Goal: Check status: Check status

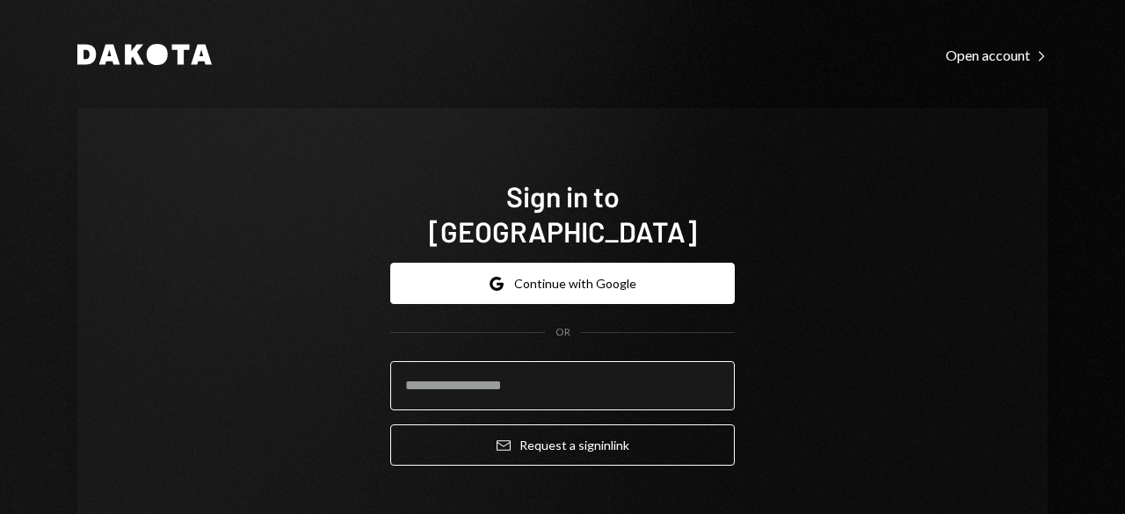
click at [477, 361] on input "email" at bounding box center [562, 385] width 344 height 49
type input "**********"
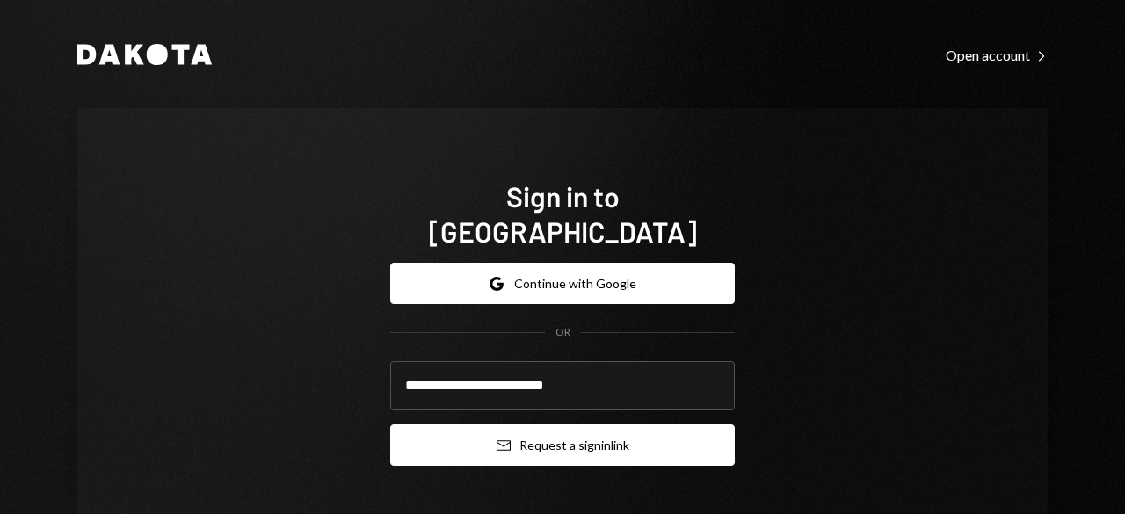
click at [496, 429] on button "Email Request a sign in link" at bounding box center [562, 444] width 344 height 41
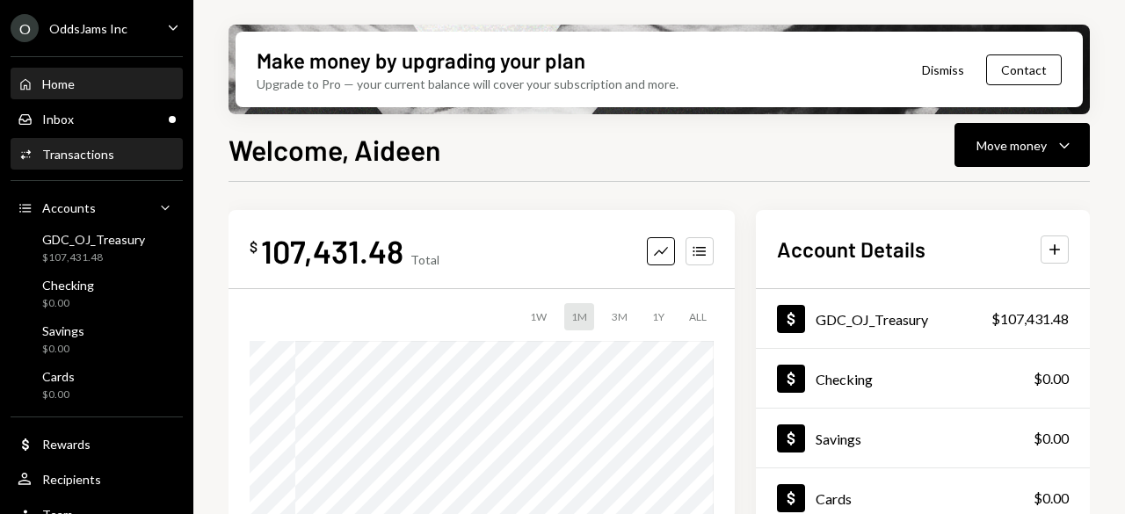
click at [105, 163] on div "Activities Transactions" at bounding box center [97, 155] width 158 height 30
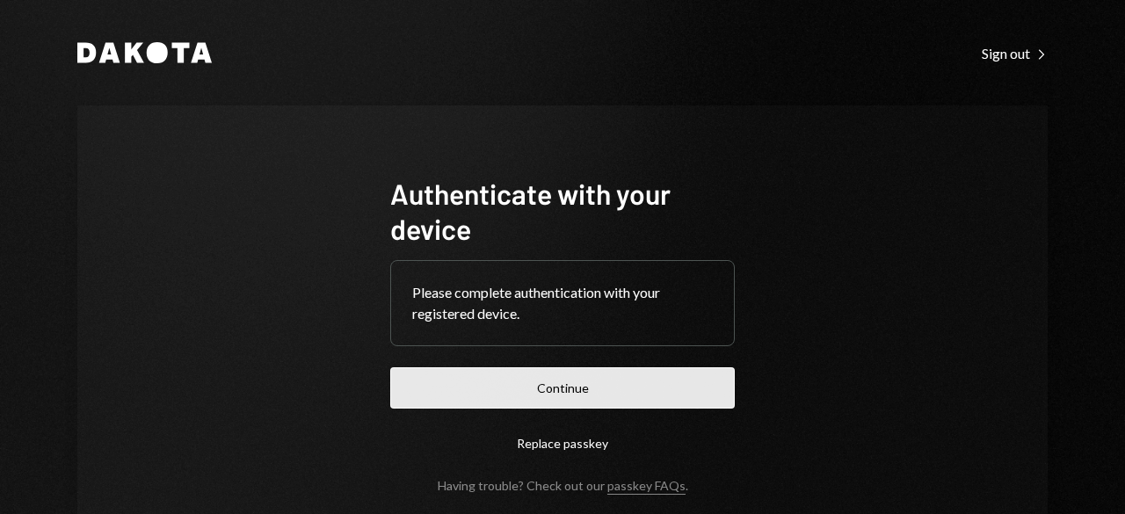
click at [564, 384] on button "Continue" at bounding box center [562, 387] width 344 height 41
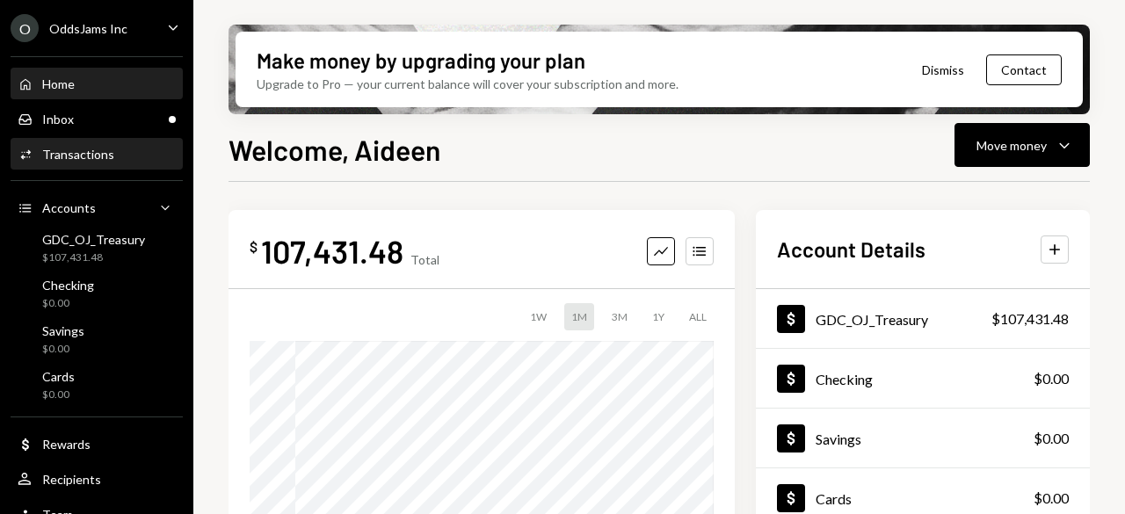
click at [86, 159] on div "Transactions" at bounding box center [78, 154] width 72 height 15
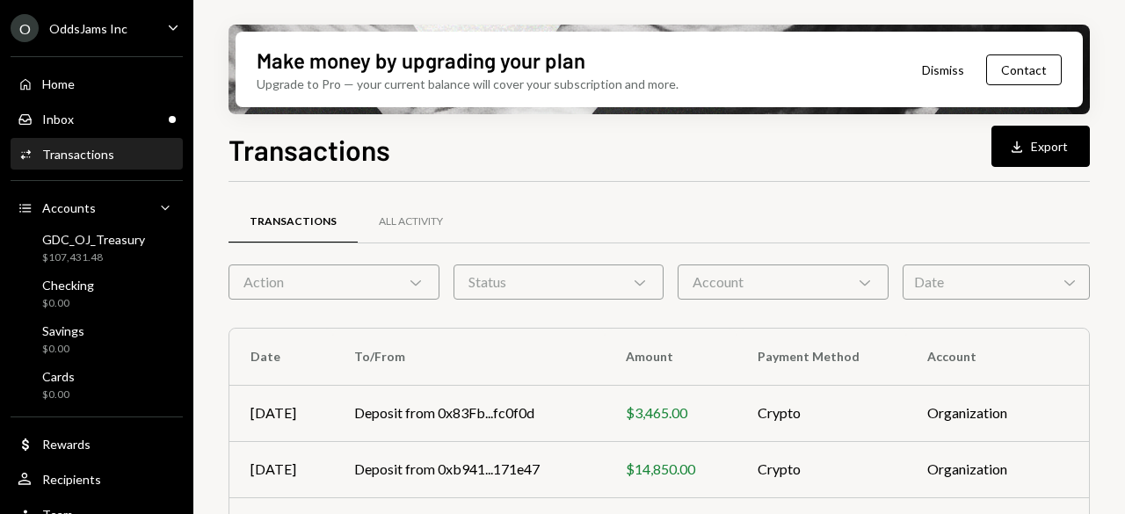
click at [343, 287] on div "Action Chevron Down" at bounding box center [333, 281] width 211 height 35
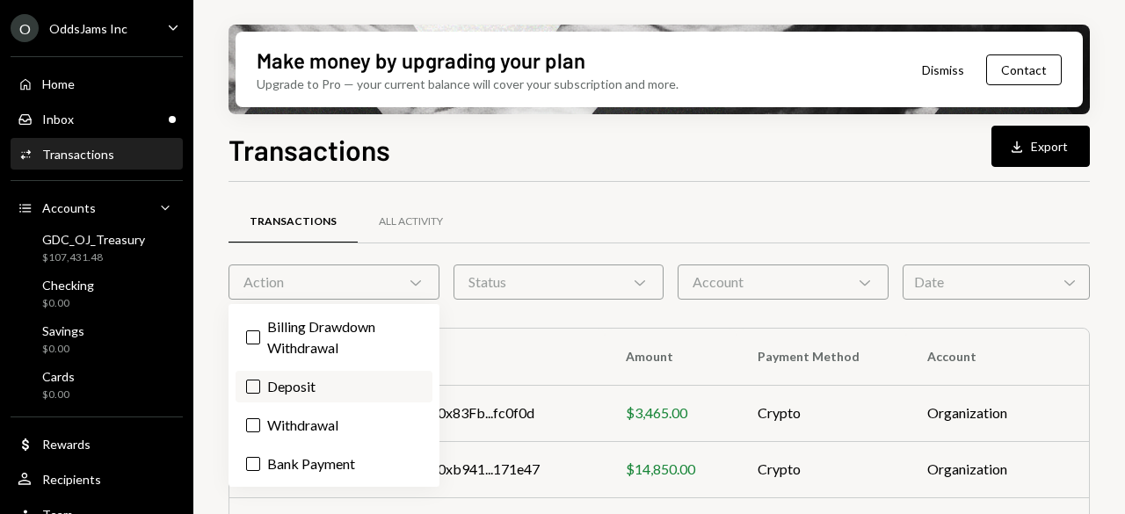
click at [308, 386] on label "Deposit" at bounding box center [333, 387] width 197 height 32
click at [260, 386] on button "Deposit" at bounding box center [253, 387] width 14 height 14
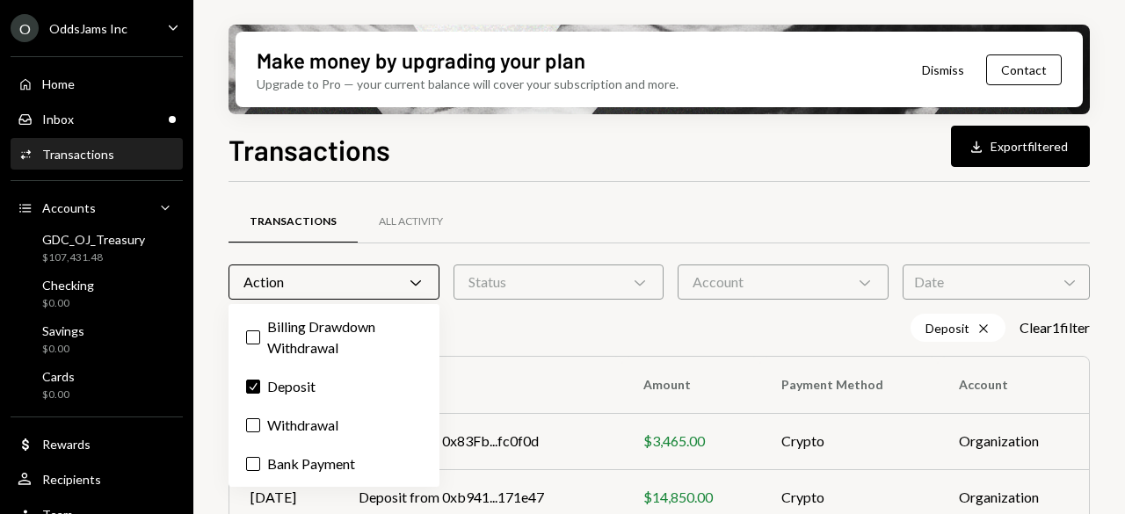
click at [902, 276] on form "Action Chevron Down Status Chevron Down Account Chevron Down Date Chevron Down" at bounding box center [658, 281] width 861 height 35
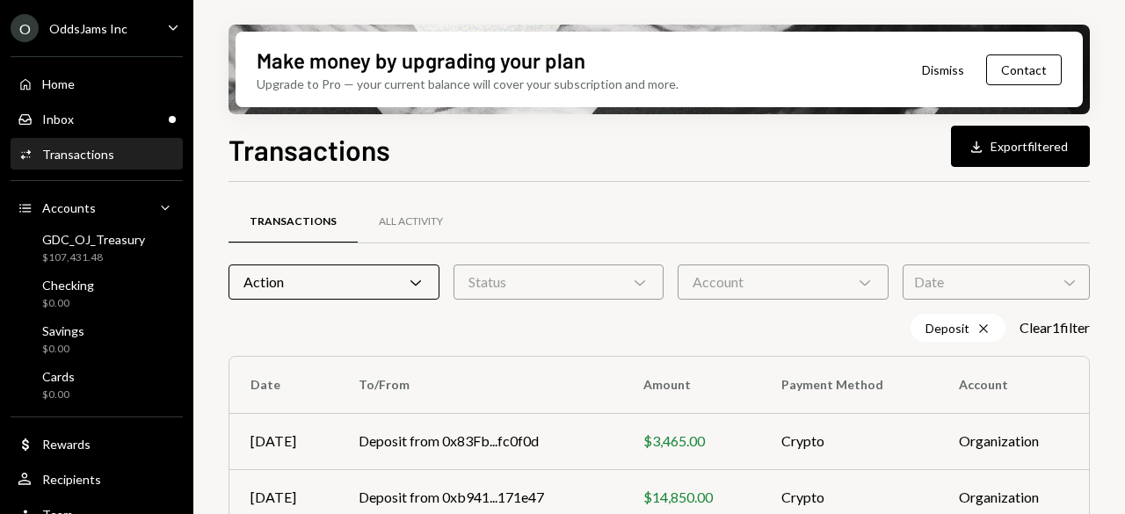
click at [923, 274] on div "Date Chevron Down" at bounding box center [995, 281] width 187 height 35
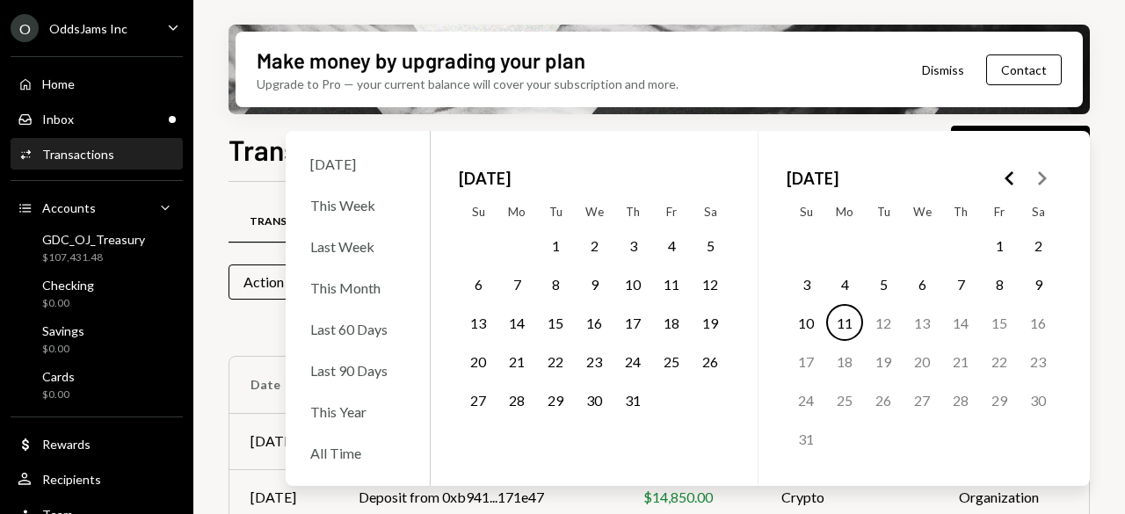
click at [875, 282] on button "5" at bounding box center [883, 283] width 37 height 37
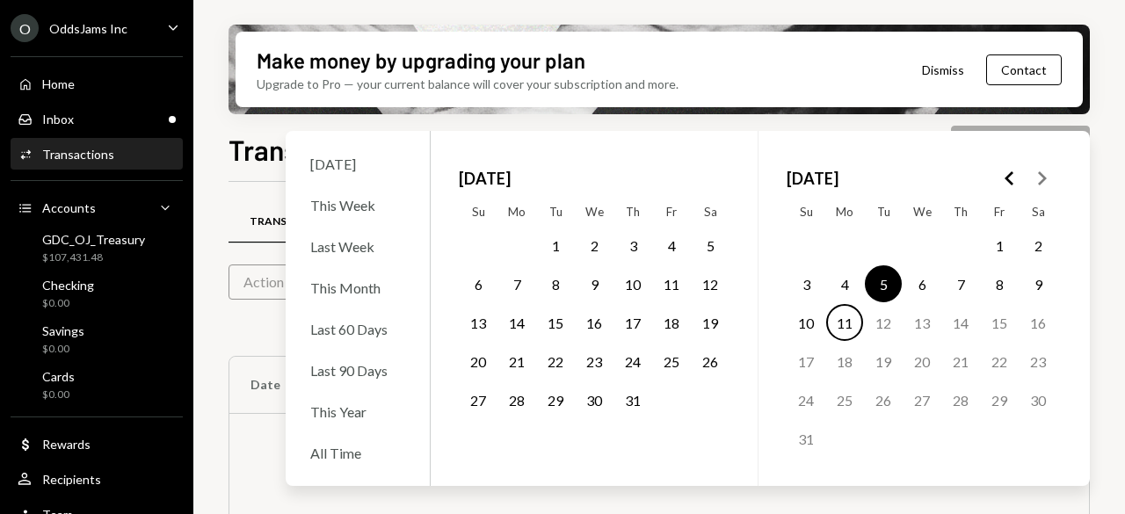
click at [1117, 134] on div "Make money by upgrading your plan Upgrade to Pro — your current balance will co…" at bounding box center [658, 257] width 931 height 514
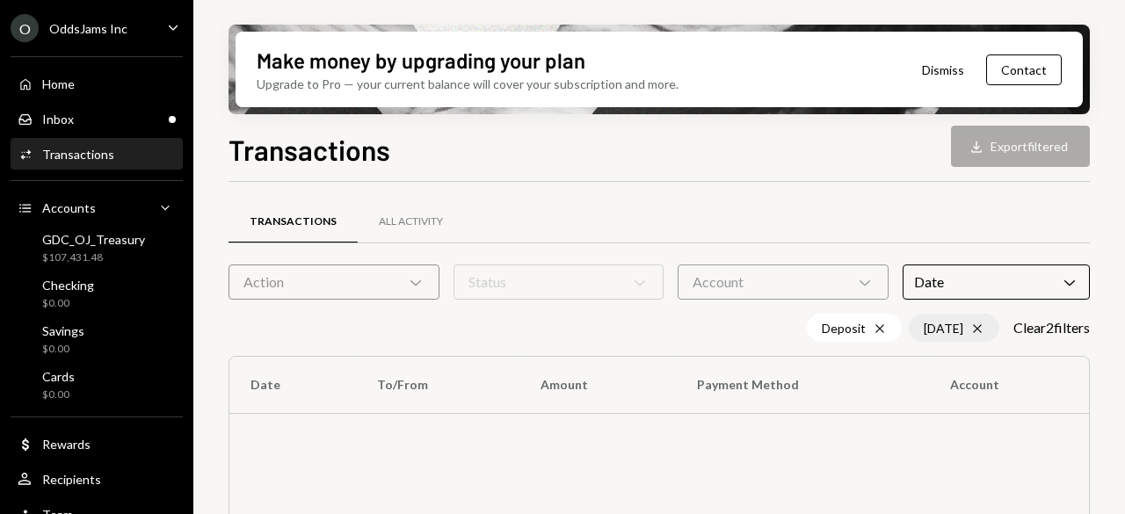
click at [970, 328] on icon "Cross" at bounding box center [977, 329] width 14 height 14
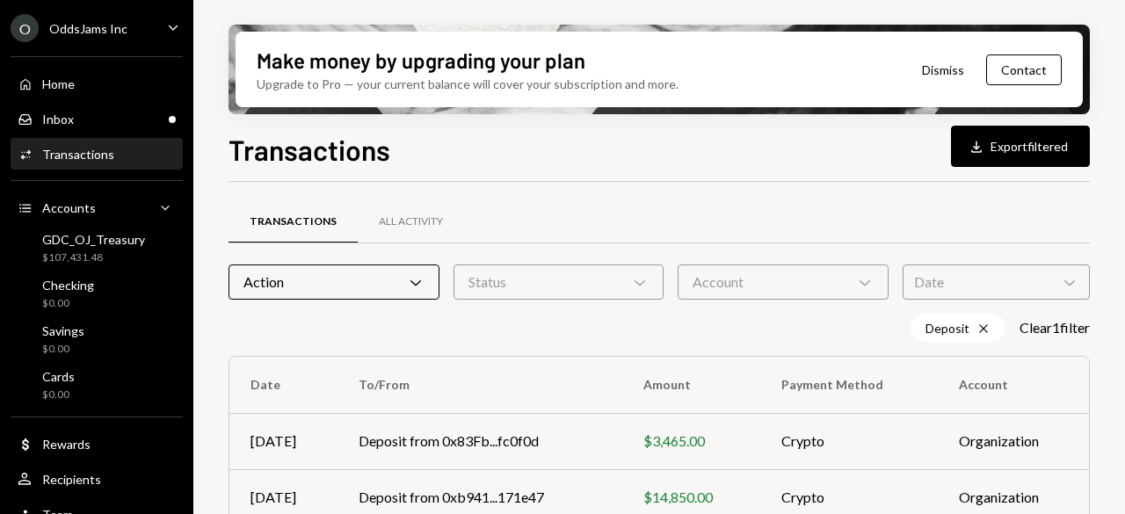
click at [352, 284] on div "Action Chevron Down" at bounding box center [333, 281] width 211 height 35
click at [1001, 277] on div "Date Chevron Down" at bounding box center [995, 281] width 187 height 35
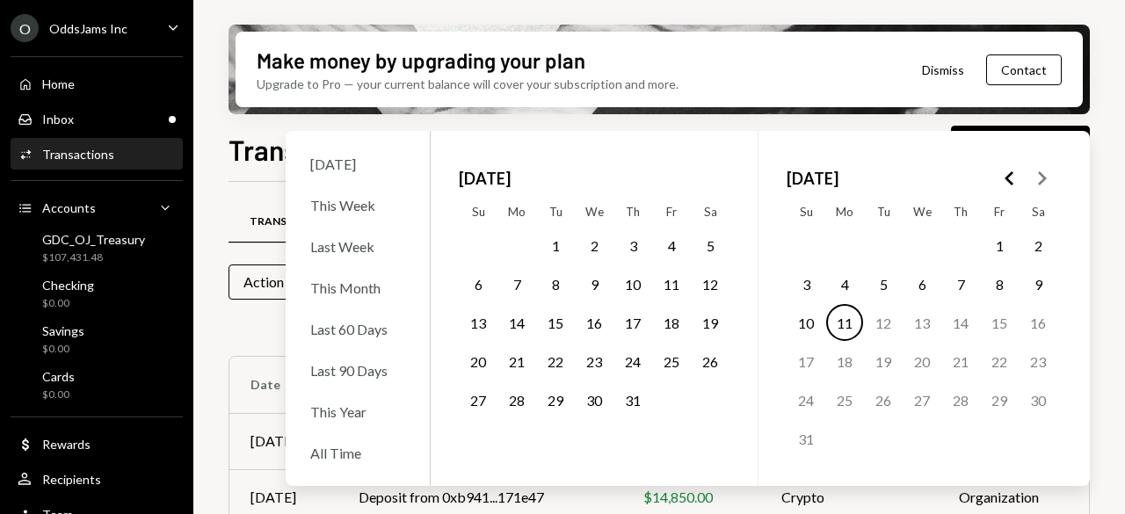
click at [886, 282] on button "5" at bounding box center [883, 283] width 37 height 37
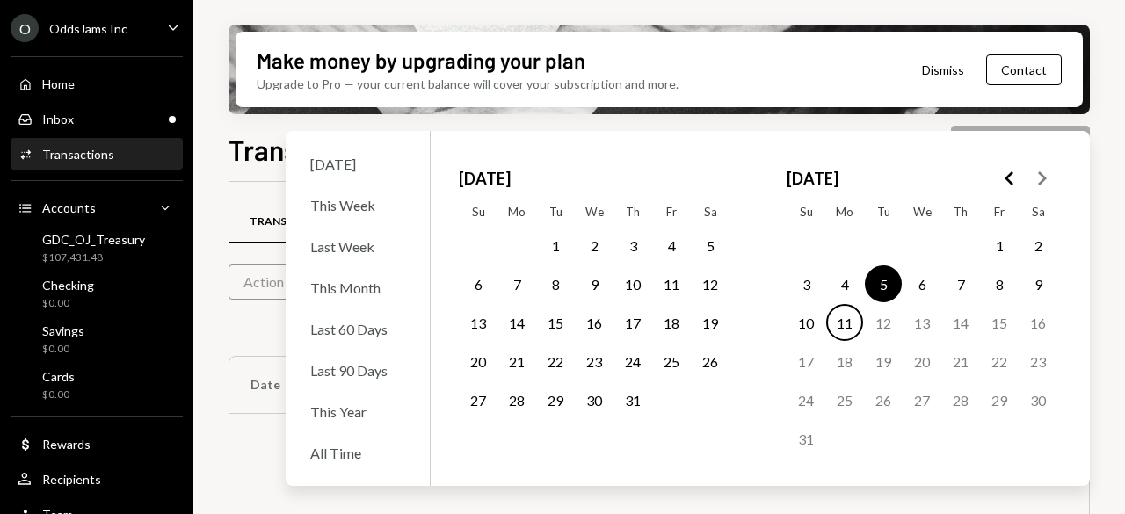
click at [857, 309] on button "11" at bounding box center [844, 322] width 37 height 37
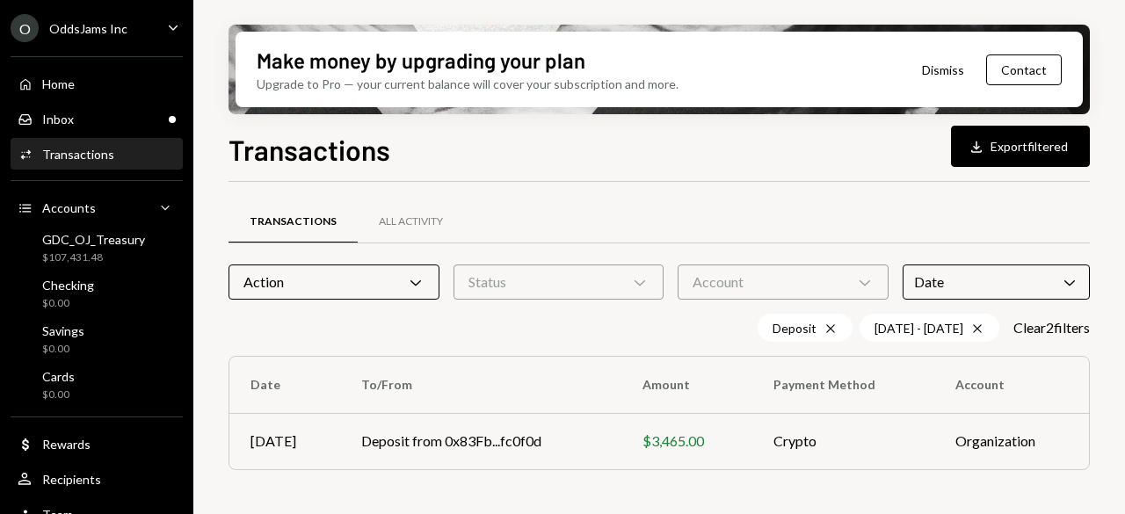
click at [1110, 257] on div "Make money by upgrading your plan Upgrade to Pro — your current balance will co…" at bounding box center [658, 257] width 931 height 514
click at [553, 421] on td "Deposit from 0x83Fb...fc0f0d" at bounding box center [480, 441] width 281 height 56
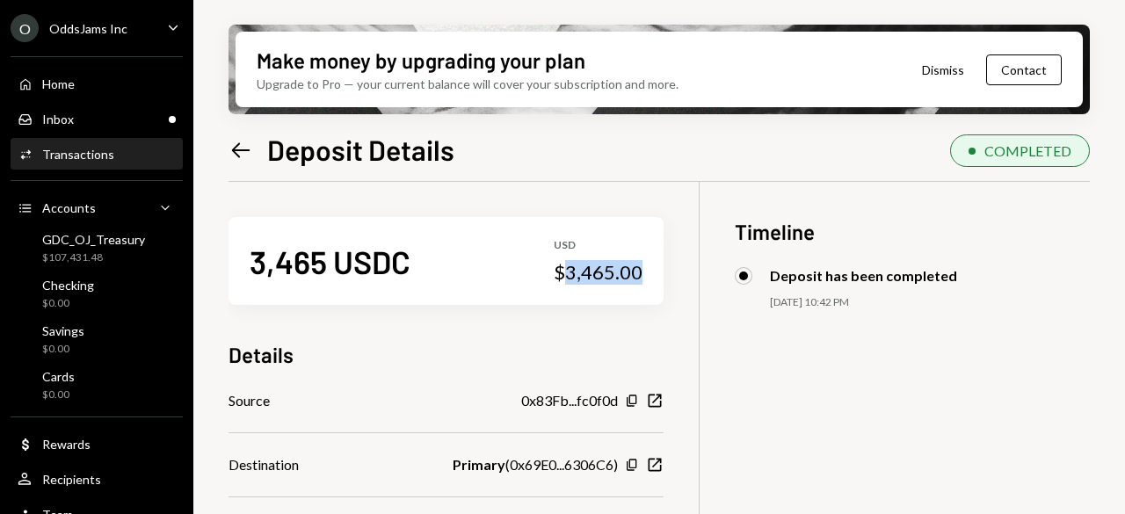
drag, startPoint x: 656, startPoint y: 272, endPoint x: 576, endPoint y: 282, distance: 80.7
click at [576, 282] on div "3,465 USDC USD $3,465.00" at bounding box center [445, 261] width 435 height 88
copy div "3,465.00"
click at [246, 145] on icon "Left Arrow" at bounding box center [240, 150] width 25 height 25
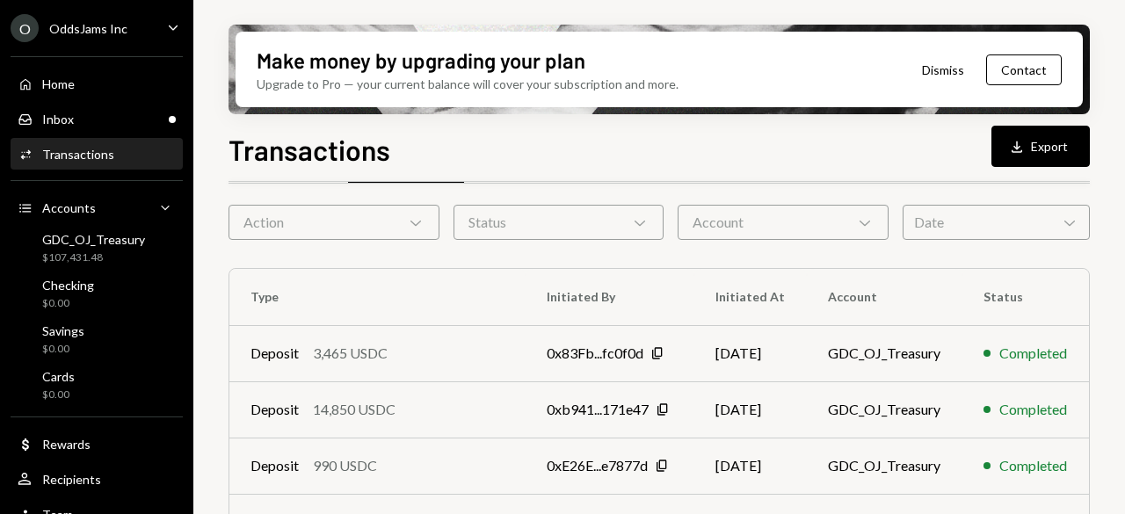
scroll to position [88, 0]
